Goal: Task Accomplishment & Management: Complete application form

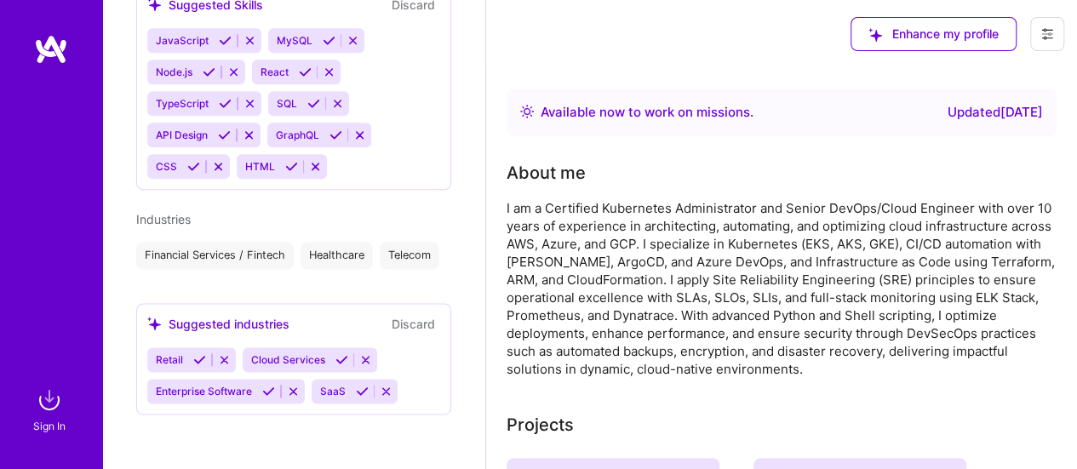
scroll to position [1019, 0]
click at [63, 422] on div "Sign In" at bounding box center [49, 426] width 32 height 18
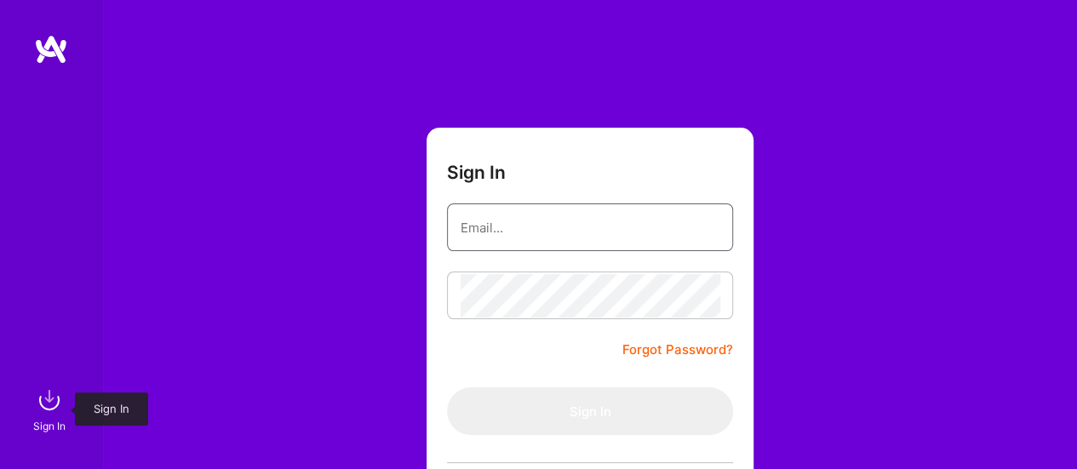
type input "[EMAIL_ADDRESS][DOMAIN_NAME]"
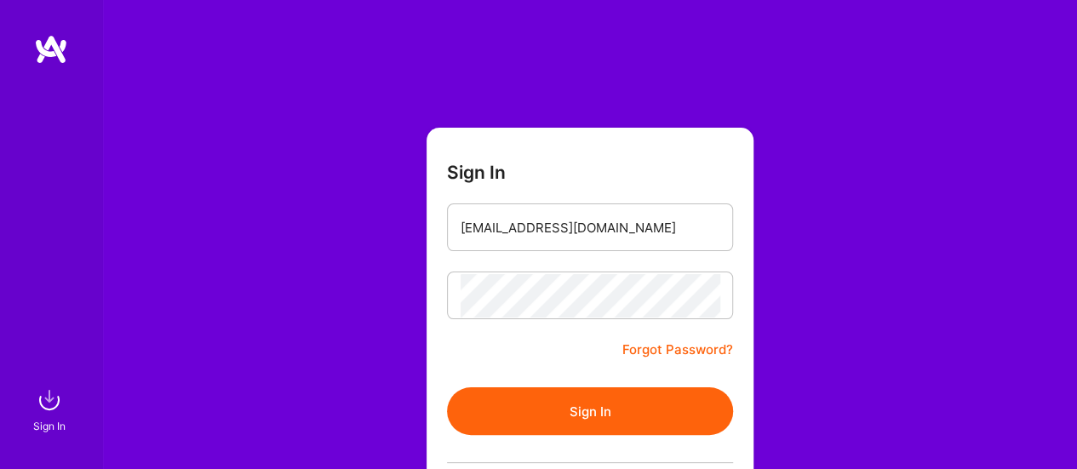
click at [640, 418] on button "Sign In" at bounding box center [590, 411] width 286 height 48
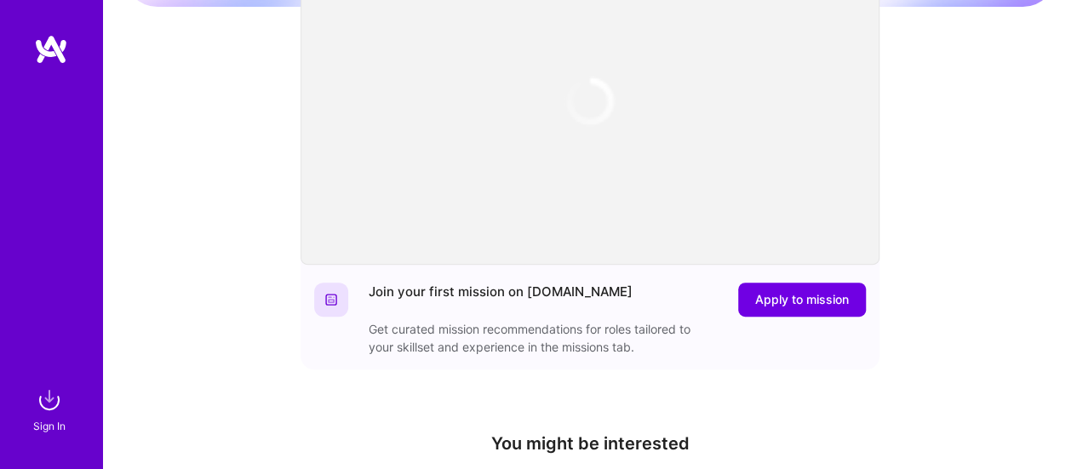
scroll to position [201, 0]
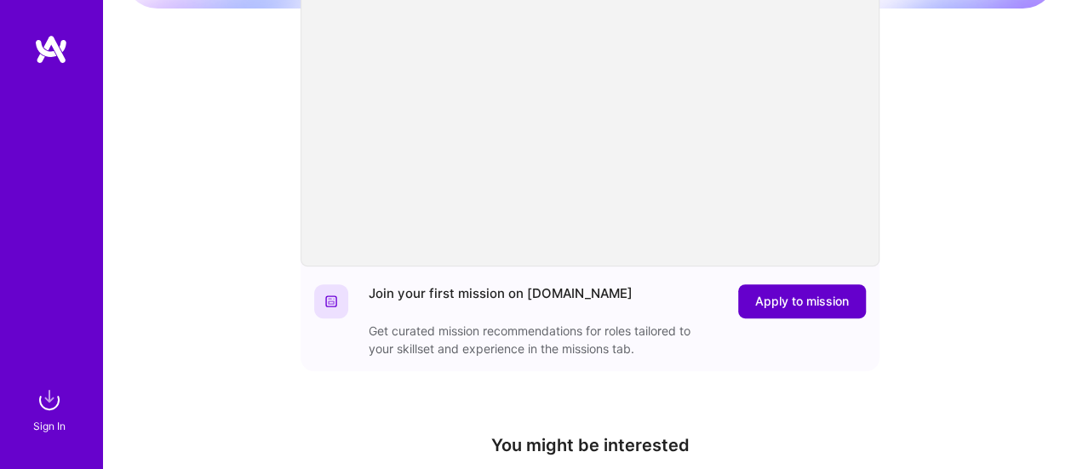
click at [836, 302] on span "Apply to mission" at bounding box center [802, 301] width 94 height 17
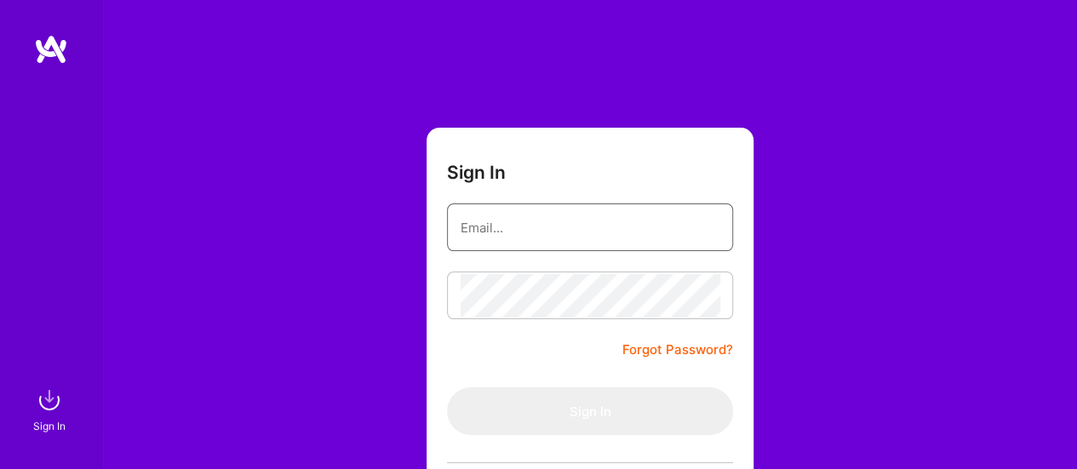
type input "[EMAIL_ADDRESS][DOMAIN_NAME]"
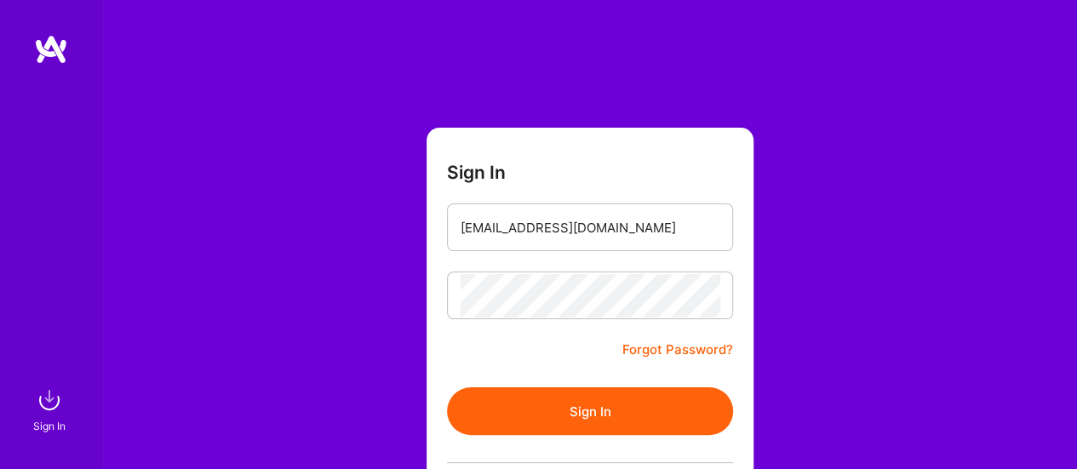
click at [574, 418] on button "Sign In" at bounding box center [590, 411] width 286 height 48
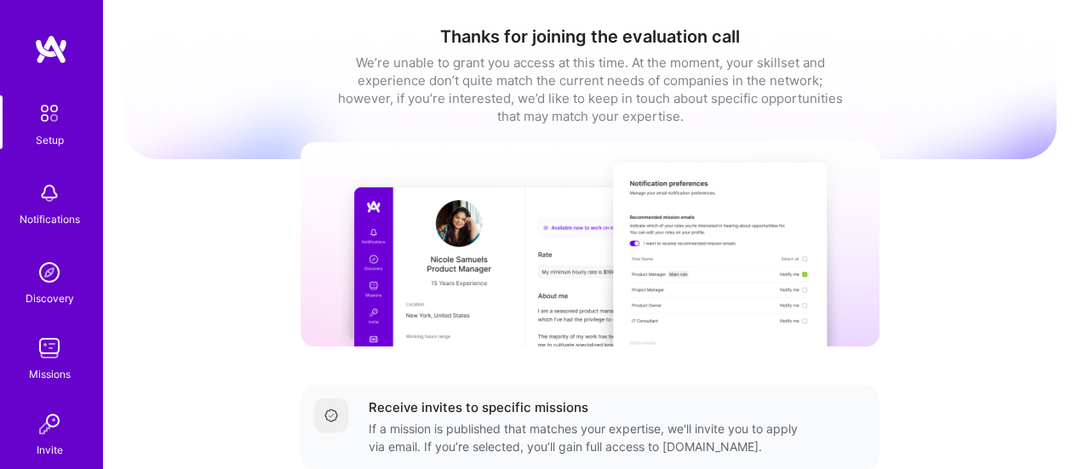
click at [32, 353] on img at bounding box center [49, 348] width 34 height 34
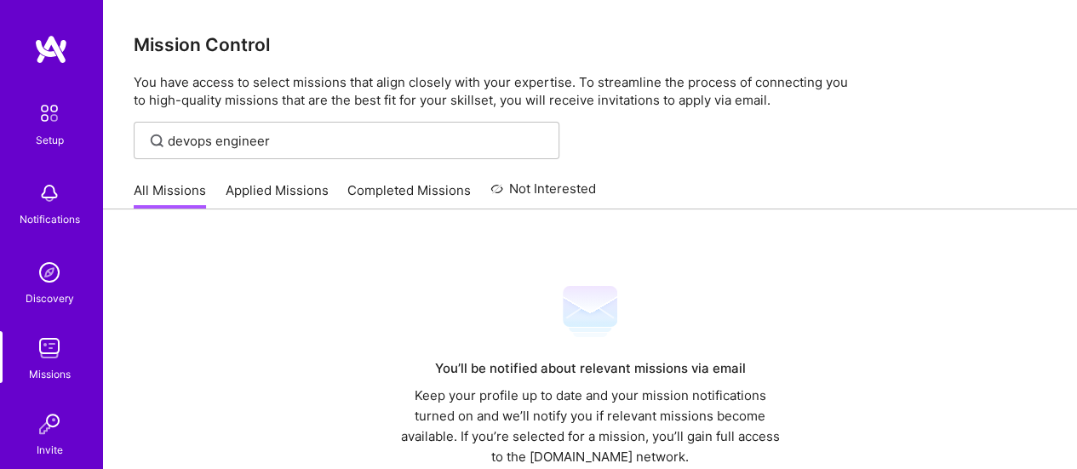
click at [292, 195] on link "Applied Missions" at bounding box center [277, 195] width 103 height 28
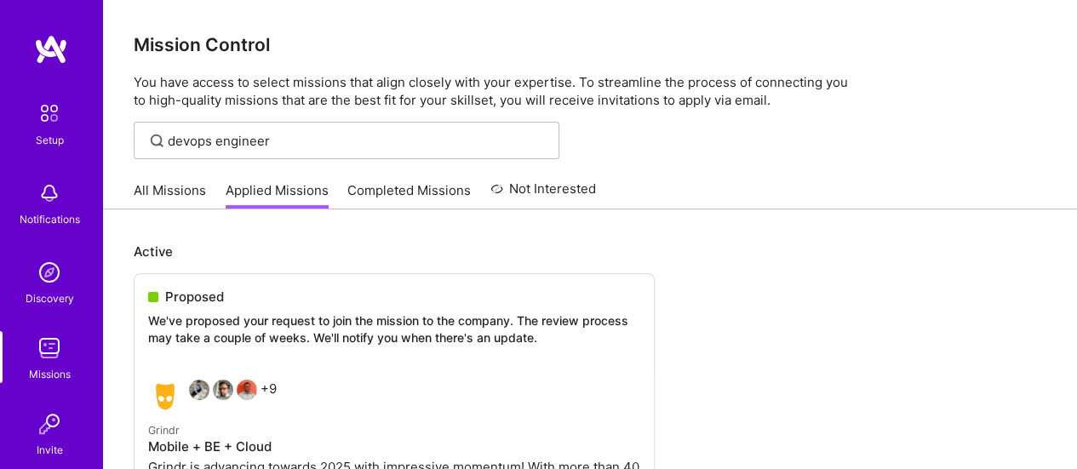
click at [414, 196] on link "Completed Missions" at bounding box center [408, 195] width 123 height 28
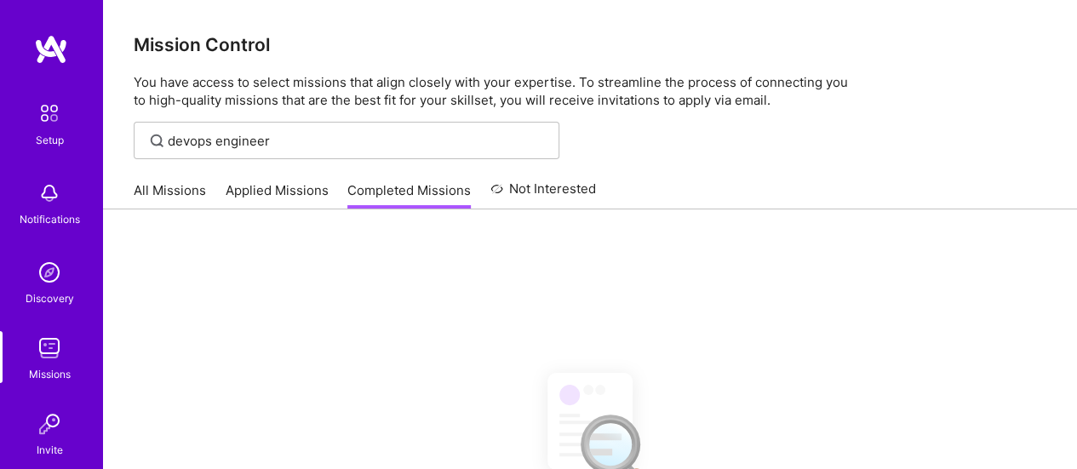
click at [537, 192] on link "Not Interested" at bounding box center [544, 194] width 106 height 31
click at [168, 192] on link "All Missions" at bounding box center [170, 195] width 72 height 28
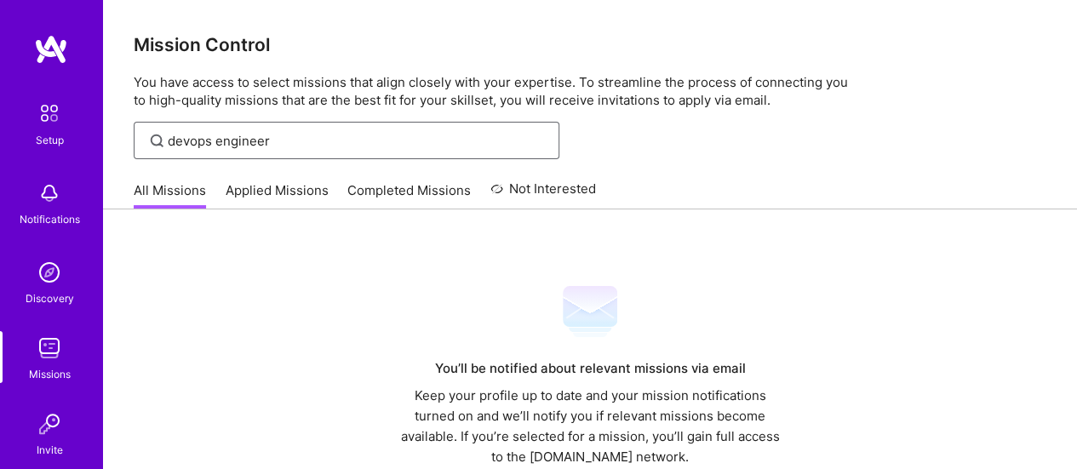
click at [323, 142] on input "devops engineer" at bounding box center [357, 141] width 379 height 18
click at [199, 140] on input "devops engineer" at bounding box center [357, 141] width 379 height 18
drag, startPoint x: 199, startPoint y: 140, endPoint x: 148, endPoint y: 146, distance: 51.4
click at [148, 146] on div "cloud engineer" at bounding box center [347, 140] width 426 height 37
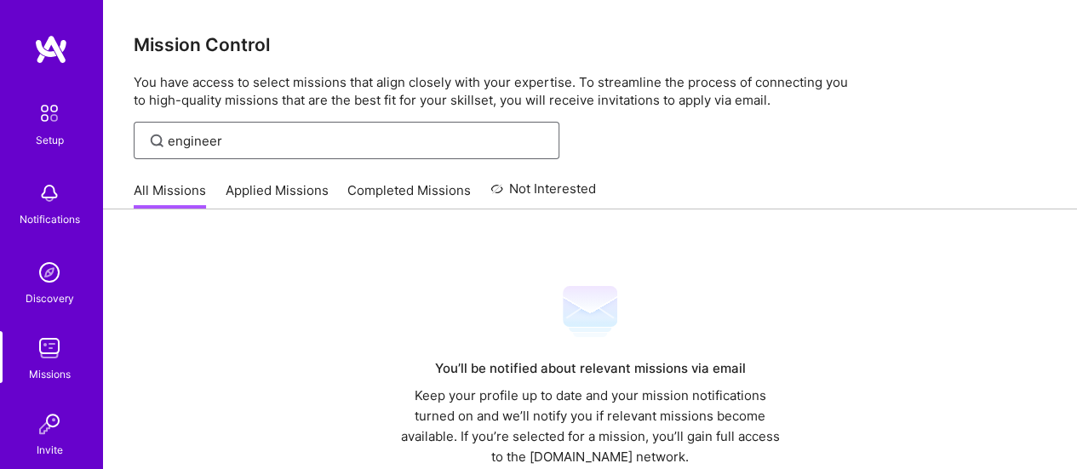
type input "engineer"
click at [140, 192] on link "All Missions" at bounding box center [170, 195] width 72 height 28
click at [42, 122] on img at bounding box center [50, 113] width 36 height 36
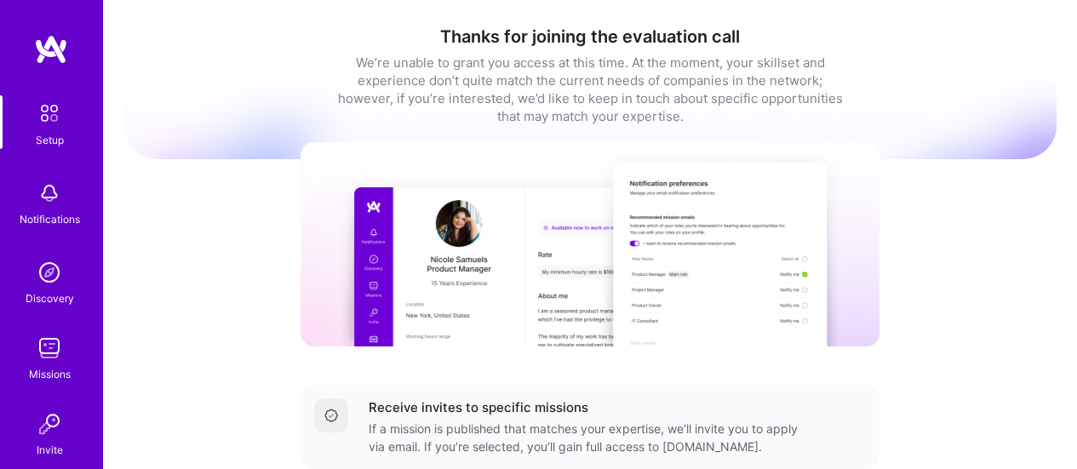
click at [33, 213] on div "Notifications" at bounding box center [50, 219] width 60 height 18
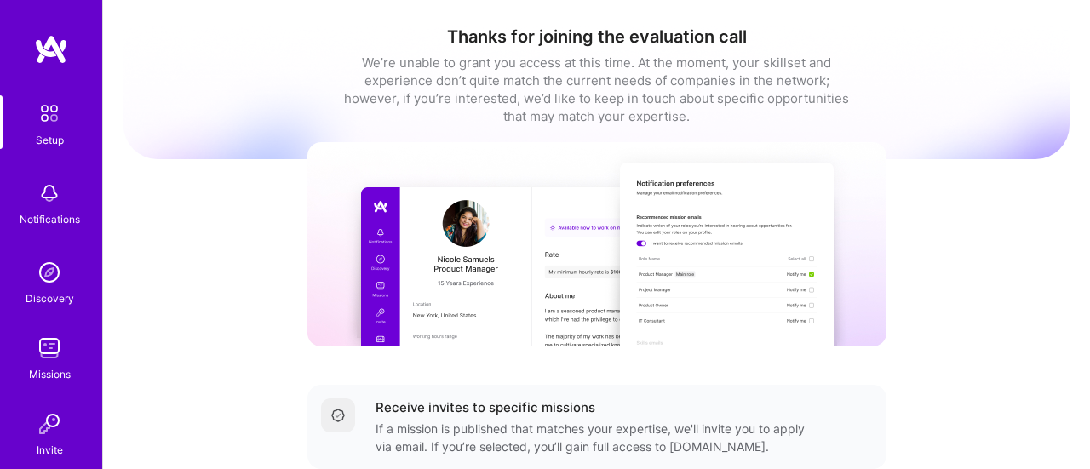
click at [32, 294] on div "Discovery" at bounding box center [50, 299] width 49 height 18
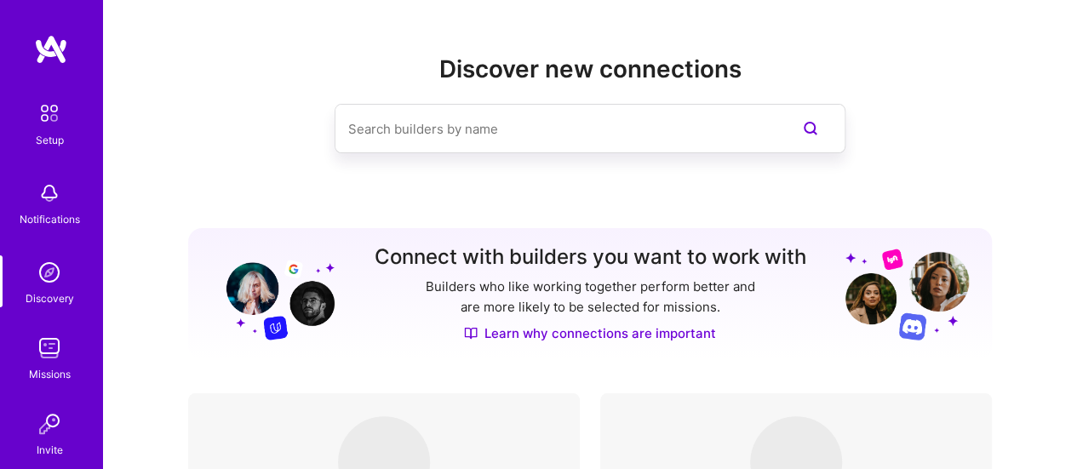
click at [41, 360] on img at bounding box center [49, 348] width 34 height 34
